Goal: Transaction & Acquisition: Purchase product/service

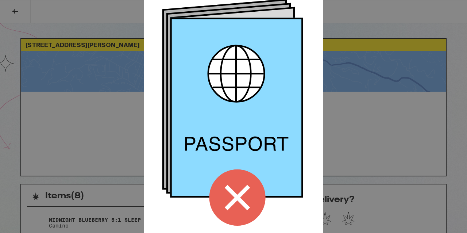
scroll to position [86, 0]
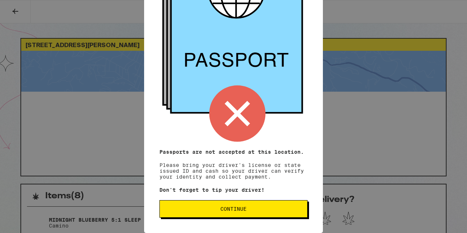
click at [212, 204] on button "Continue" at bounding box center [234, 209] width 148 height 18
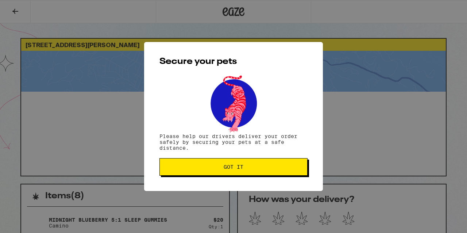
scroll to position [0, 0]
click at [224, 168] on span "Got it" at bounding box center [234, 166] width 20 height 5
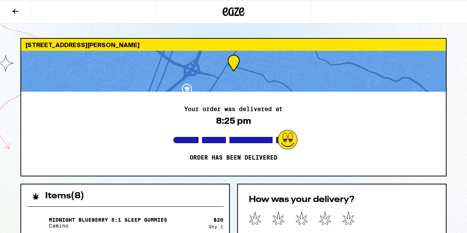
click at [231, 14] on icon at bounding box center [234, 11] width 22 height 13
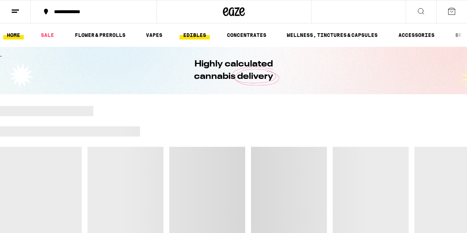
click at [180, 34] on link "EDIBLES" at bounding box center [195, 35] width 30 height 9
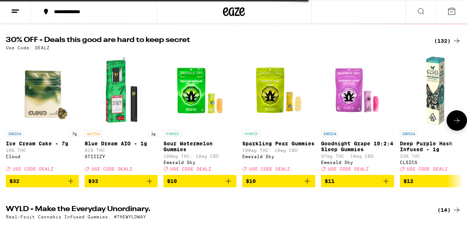
scroll to position [287, 0]
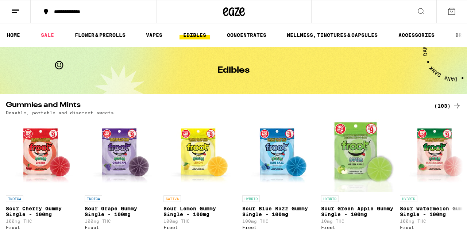
click at [453, 104] on icon at bounding box center [457, 105] width 9 height 9
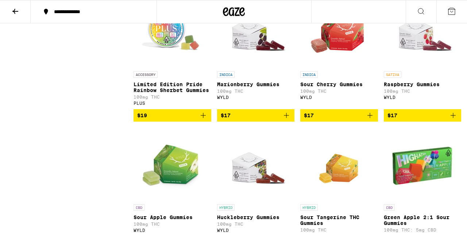
scroll to position [1343, 0]
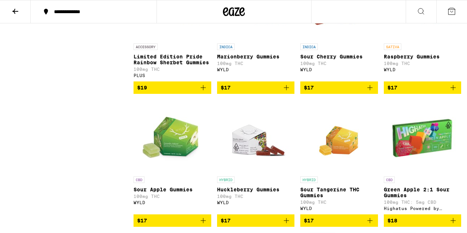
click at [373, 92] on icon "Add to bag" at bounding box center [370, 87] width 9 height 9
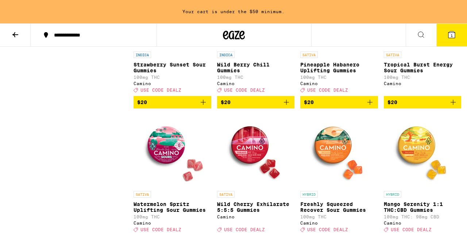
scroll to position [2030, 0]
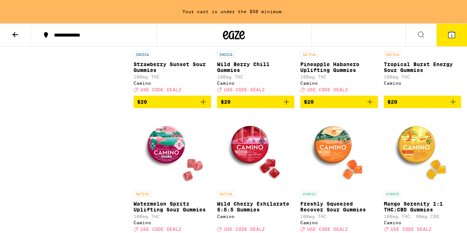
click at [203, 106] on icon "Add to bag" at bounding box center [203, 101] width 9 height 9
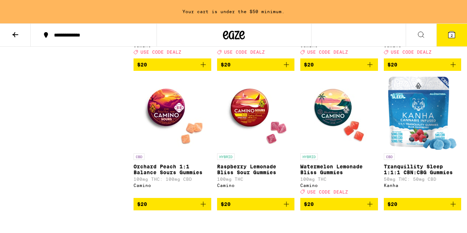
scroll to position [2273, 0]
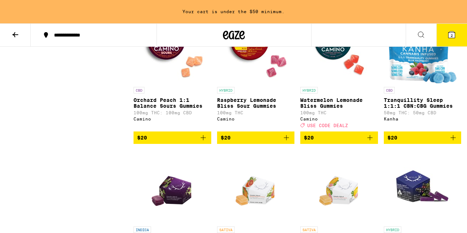
click at [287, 142] on icon "Add to bag" at bounding box center [286, 137] width 9 height 9
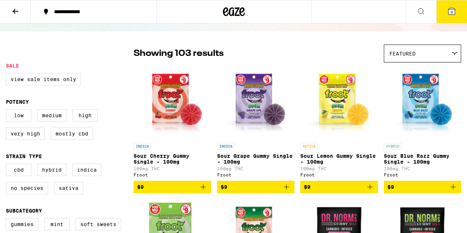
scroll to position [5, 0]
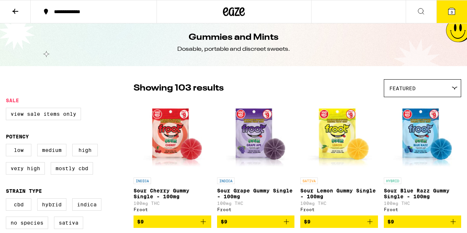
click at [19, 8] on icon at bounding box center [15, 11] width 9 height 9
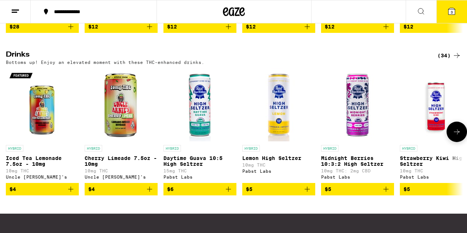
scroll to position [421, 0]
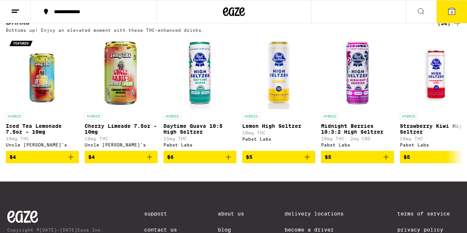
click at [441, 28] on div "(34)" at bounding box center [450, 23] width 24 height 9
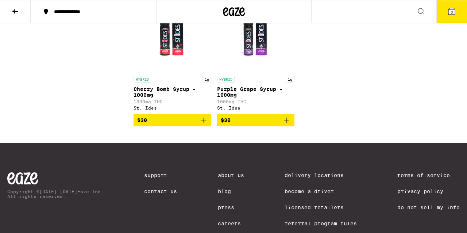
scroll to position [1006, 0]
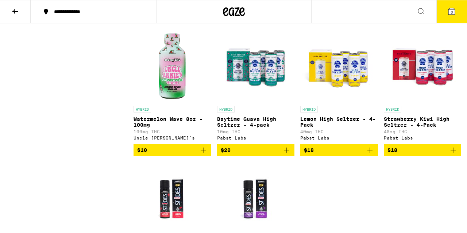
click at [451, 154] on icon "Add to bag" at bounding box center [453, 150] width 9 height 9
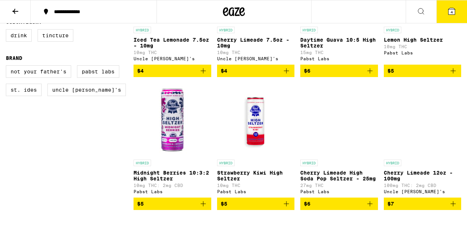
scroll to position [152, 0]
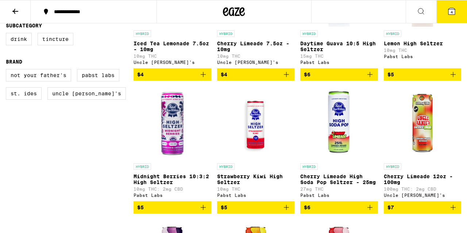
click at [372, 212] on icon "Add to bag" at bounding box center [370, 207] width 9 height 9
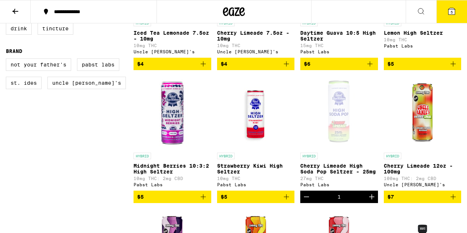
scroll to position [193, 0]
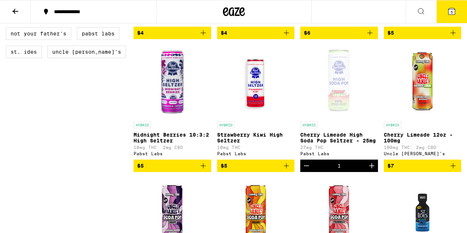
click at [372, 168] on icon "Increment" at bounding box center [371, 165] width 5 height 5
click at [454, 9] on icon at bounding box center [452, 11] width 7 height 7
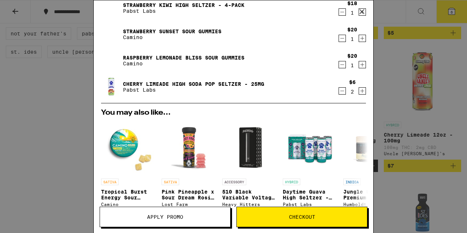
scroll to position [183, 0]
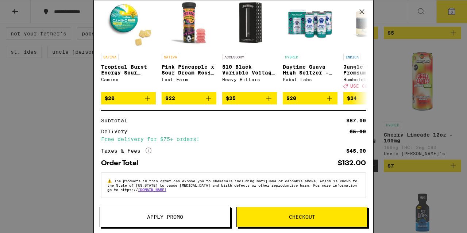
click at [260, 212] on button "Checkout" at bounding box center [302, 217] width 131 height 20
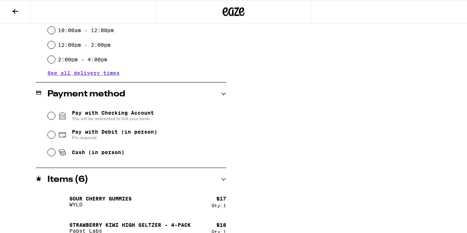
scroll to position [257, 0]
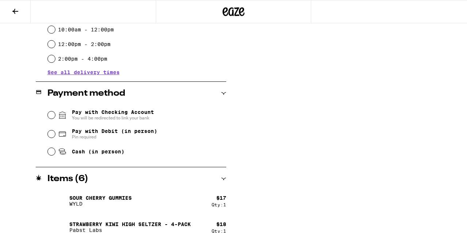
click at [73, 151] on span "Cash (in person)" at bounding box center [98, 152] width 53 height 6
click at [55, 151] on input "Cash (in person)" at bounding box center [51, 151] width 7 height 7
radio input "true"
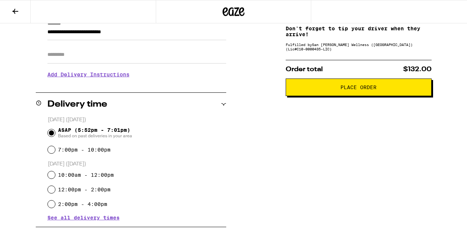
scroll to position [0, 0]
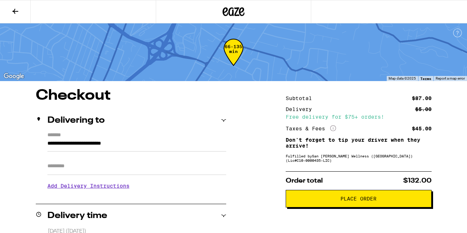
click at [121, 187] on h3 "Add Delivery Instructions" at bounding box center [136, 185] width 179 height 17
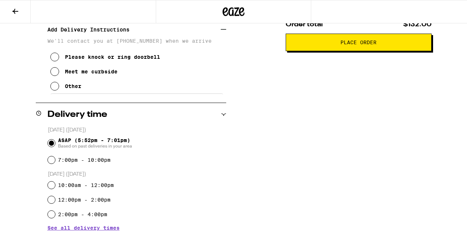
scroll to position [160, 0]
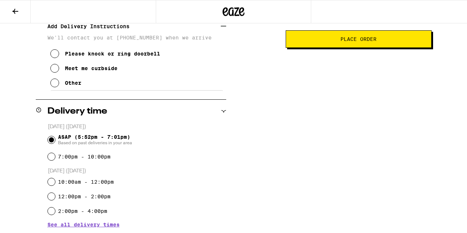
click at [57, 87] on icon at bounding box center [54, 82] width 9 height 9
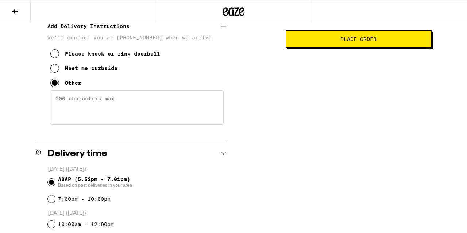
click at [99, 111] on textarea "Enter any other delivery instructions you want driver to know" at bounding box center [137, 107] width 174 height 34
type textarea "o"
type textarea "please text eta and tracking"
click at [326, 41] on span "Place Order" at bounding box center [359, 39] width 134 height 5
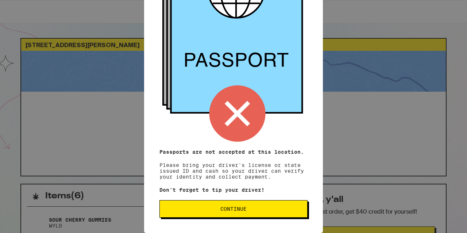
scroll to position [3, 0]
